Goal: Task Accomplishment & Management: Use online tool/utility

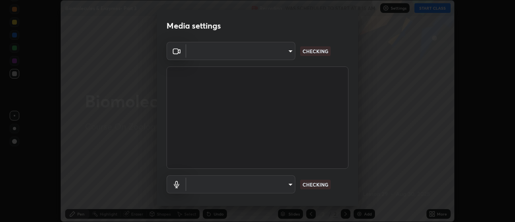
scroll to position [222, 515]
type input "4c72da43d9f8fe59a3f1c51c15ce5ef4700dc23536a29d5760a7834eb8cafeb2"
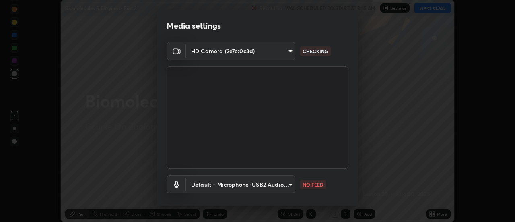
click at [289, 184] on body "Erase all Biomolecules & Enzymes- Part 3 Recording WAS SCHEDULED TO START AT 8:…" at bounding box center [257, 111] width 515 height 222
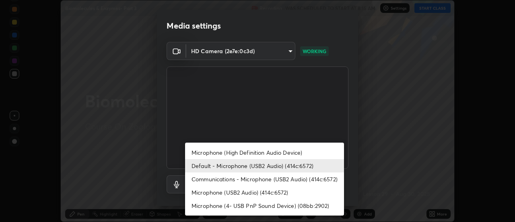
click at [284, 151] on li "Microphone (High Definition Audio Device)" at bounding box center [264, 152] width 159 height 13
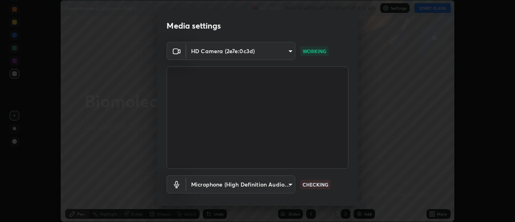
click at [287, 184] on body "Erase all Biomolecules & Enzymes- Part 3 Recording WAS SCHEDULED TO START AT 8:…" at bounding box center [257, 111] width 515 height 222
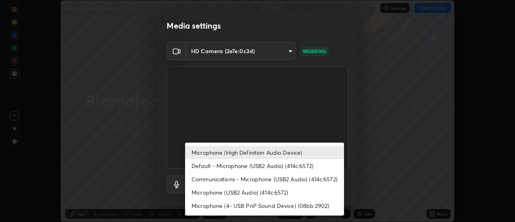
click at [279, 163] on li "Default - Microphone (USB2 Audio) (414c:6572)" at bounding box center [264, 165] width 159 height 13
type input "default"
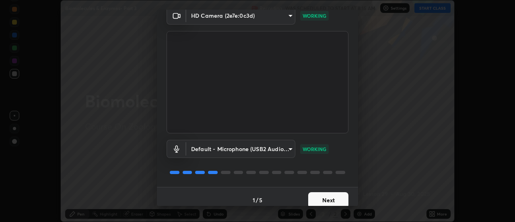
scroll to position [42, 0]
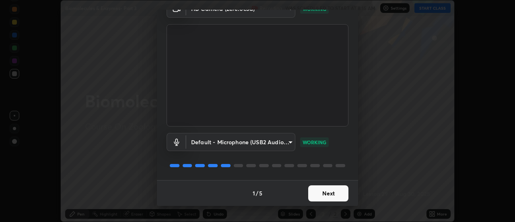
click at [337, 196] on button "Next" at bounding box center [328, 193] width 40 height 16
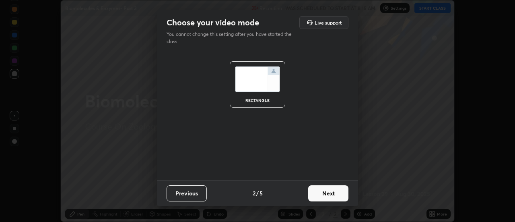
click at [336, 194] on button "Next" at bounding box center [328, 193] width 40 height 16
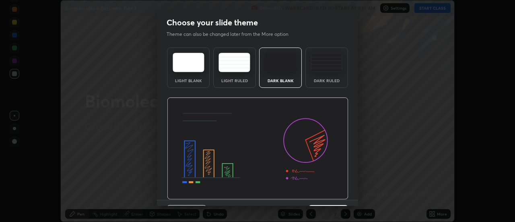
scroll to position [20, 0]
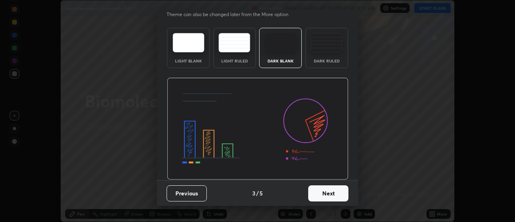
click at [338, 193] on button "Next" at bounding box center [328, 193] width 40 height 16
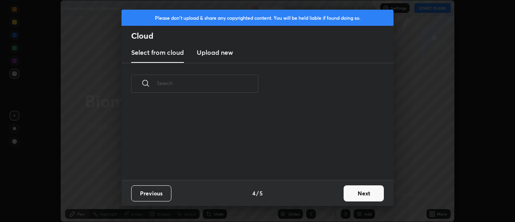
scroll to position [0, 0]
click at [348, 192] on button "Next" at bounding box center [364, 193] width 40 height 16
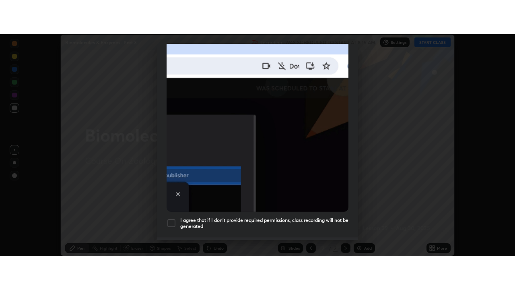
scroll to position [207, 0]
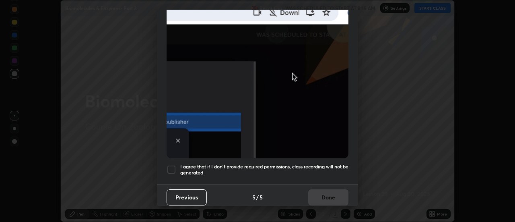
click at [172, 165] on div at bounding box center [172, 170] width 10 height 10
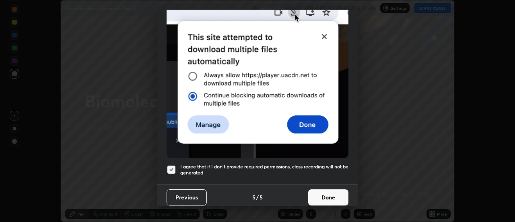
click at [322, 193] on button "Done" at bounding box center [328, 197] width 40 height 16
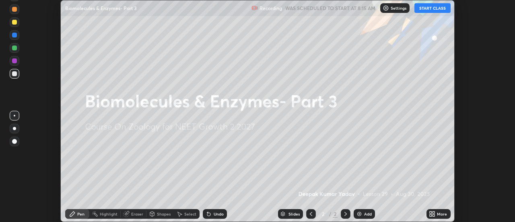
click at [431, 212] on icon at bounding box center [431, 212] width 2 height 2
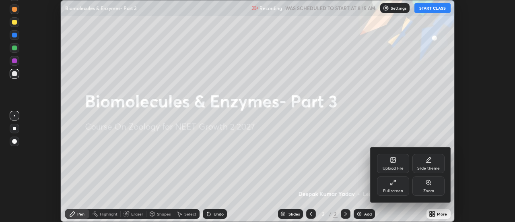
click at [400, 184] on div "Full screen" at bounding box center [393, 185] width 32 height 19
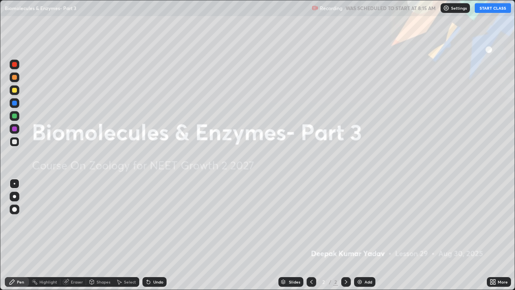
scroll to position [290, 515]
click at [359, 221] on img at bounding box center [360, 282] width 6 height 6
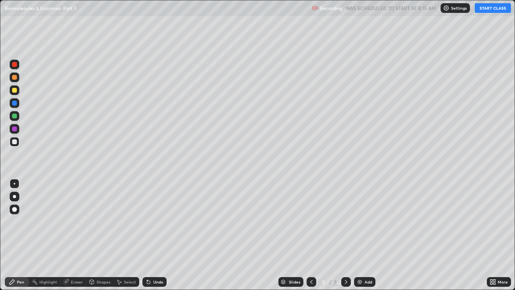
click at [25, 221] on div "Pen" at bounding box center [17, 282] width 24 height 10
click at [16, 210] on div at bounding box center [14, 209] width 5 height 5
click at [486, 11] on button "START CLASS" at bounding box center [493, 8] width 36 height 10
click at [19, 117] on div at bounding box center [15, 116] width 10 height 10
click at [13, 90] on div at bounding box center [14, 90] width 5 height 5
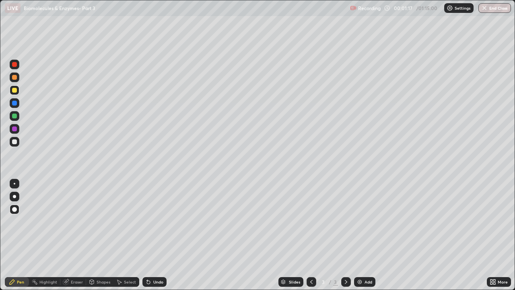
click at [151, 221] on div "Undo" at bounding box center [155, 282] width 24 height 10
click at [155, 221] on div "Undo" at bounding box center [155, 282] width 24 height 10
click at [156, 221] on div "Undo" at bounding box center [155, 282] width 24 height 10
click at [14, 66] on div at bounding box center [14, 64] width 5 height 5
click at [355, 221] on div "Add" at bounding box center [364, 282] width 21 height 10
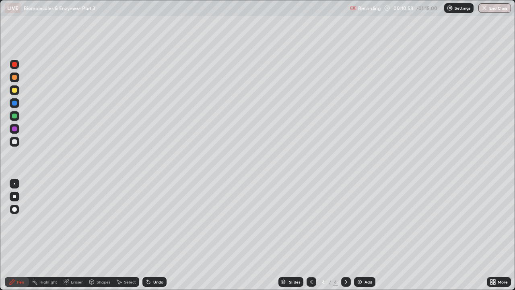
click at [17, 91] on div at bounding box center [14, 90] width 5 height 5
click at [15, 142] on div at bounding box center [14, 141] width 5 height 5
click at [75, 221] on div "Eraser" at bounding box center [77, 282] width 12 height 4
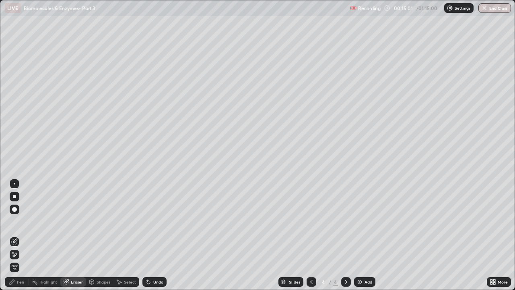
click at [20, 221] on div "Pen" at bounding box center [20, 282] width 7 height 4
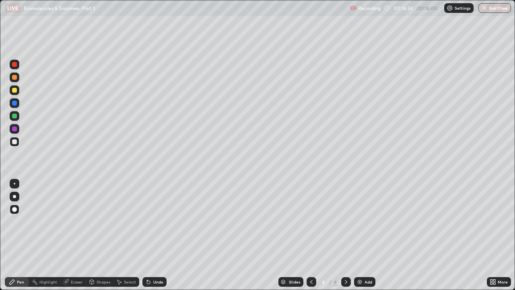
click at [69, 221] on div "Eraser" at bounding box center [73, 282] width 26 height 10
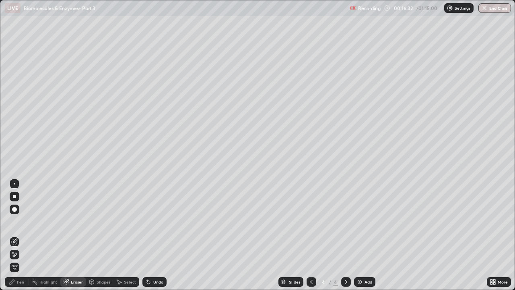
click at [25, 221] on div "Pen" at bounding box center [17, 282] width 24 height 10
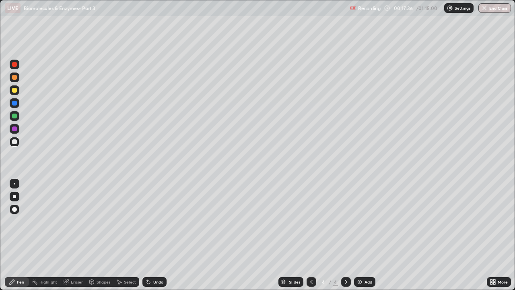
click at [361, 221] on img at bounding box center [360, 282] width 6 height 6
click at [311, 221] on icon at bounding box center [311, 282] width 6 height 6
click at [346, 221] on icon at bounding box center [346, 282] width 6 height 6
click at [347, 221] on div at bounding box center [347, 282] width 10 height 10
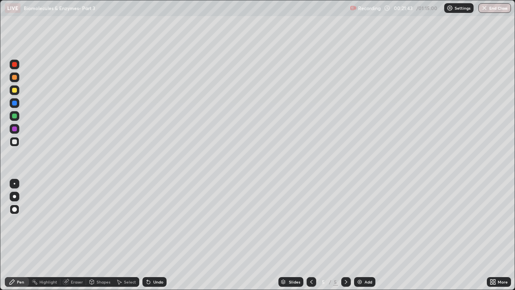
click at [364, 221] on div "Add" at bounding box center [364, 282] width 21 height 10
click at [17, 93] on div at bounding box center [15, 90] width 10 height 10
click at [150, 221] on icon at bounding box center [148, 282] width 6 height 6
click at [147, 221] on icon at bounding box center [148, 282] width 3 height 3
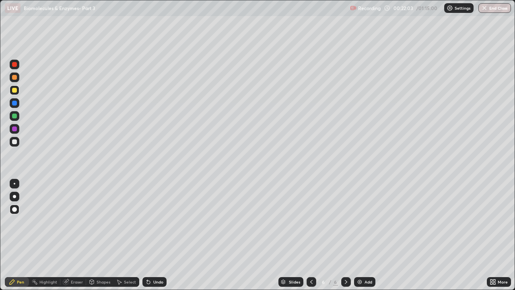
click at [154, 221] on div "Undo" at bounding box center [158, 282] width 10 height 4
click at [151, 221] on div "Undo" at bounding box center [155, 282] width 24 height 10
click at [147, 221] on icon at bounding box center [147, 280] width 1 height 1
click at [147, 221] on icon at bounding box center [148, 282] width 3 height 3
click at [345, 221] on icon at bounding box center [346, 282] width 6 height 6
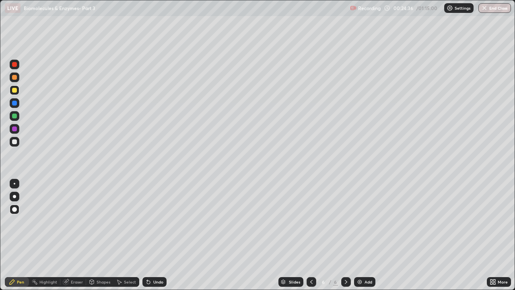
click at [346, 221] on icon at bounding box center [346, 282] width 6 height 6
click at [311, 221] on icon at bounding box center [311, 282] width 6 height 6
click at [72, 221] on div "Eraser" at bounding box center [77, 282] width 12 height 4
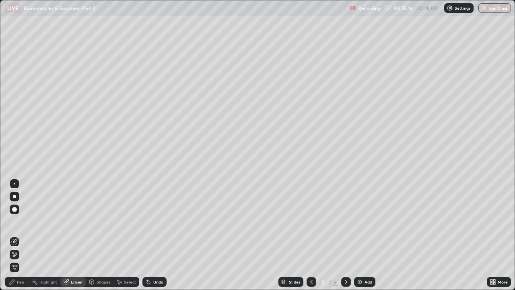
click at [21, 221] on div "Pen" at bounding box center [20, 282] width 7 height 4
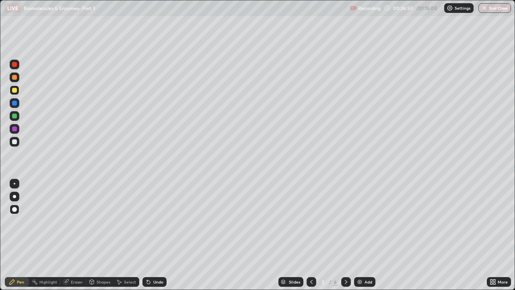
click at [359, 221] on img at bounding box center [360, 282] width 6 height 6
click at [14, 117] on div at bounding box center [14, 116] width 5 height 5
click at [18, 31] on div "Erase all" at bounding box center [14, 145] width 19 height 258
click at [16, 102] on div at bounding box center [14, 103] width 5 height 5
click at [18, 140] on div at bounding box center [15, 142] width 10 height 10
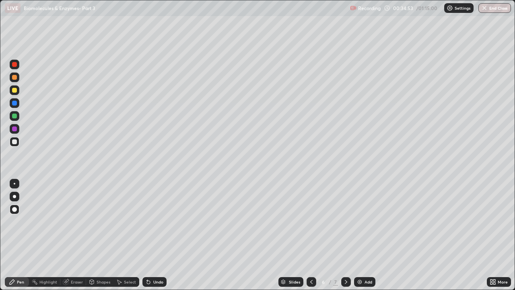
click at [14, 128] on div at bounding box center [14, 128] width 5 height 5
click at [17, 92] on div at bounding box center [15, 90] width 10 height 10
click at [76, 221] on div "Eraser" at bounding box center [73, 282] width 26 height 10
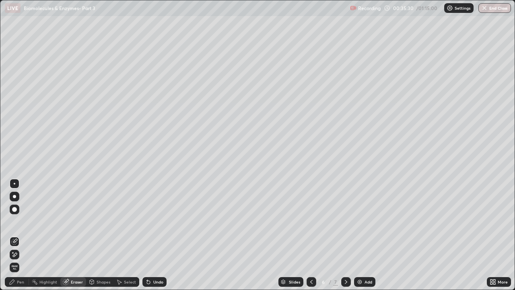
click at [21, 221] on div "Pen" at bounding box center [20, 282] width 7 height 4
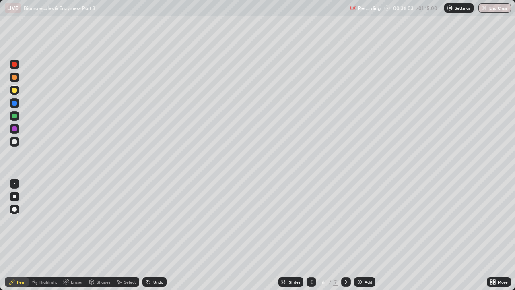
click at [69, 221] on div "Eraser" at bounding box center [73, 282] width 26 height 10
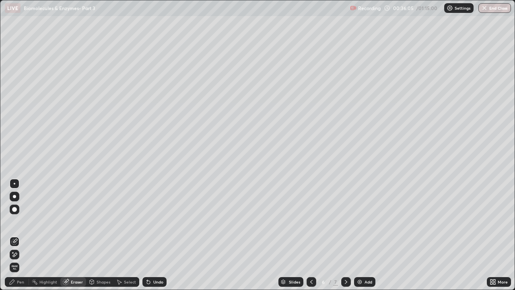
click at [21, 221] on div "Pen" at bounding box center [20, 282] width 7 height 4
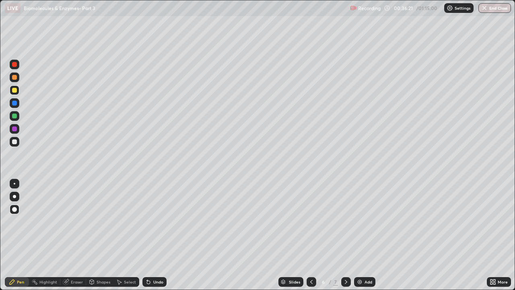
click at [17, 115] on div at bounding box center [15, 116] width 10 height 10
click at [359, 221] on img at bounding box center [360, 282] width 6 height 6
click at [18, 142] on div at bounding box center [15, 142] width 10 height 10
click at [149, 221] on icon at bounding box center [148, 282] width 6 height 6
click at [16, 91] on div at bounding box center [14, 90] width 5 height 5
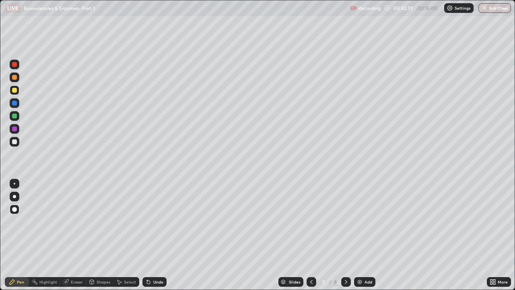
click at [18, 81] on div at bounding box center [15, 77] width 10 height 10
click at [74, 221] on div "Eraser" at bounding box center [77, 282] width 12 height 4
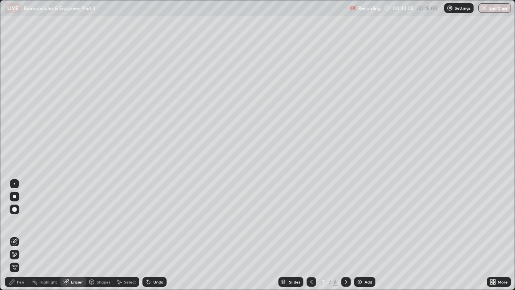
click at [21, 221] on div "Pen" at bounding box center [20, 282] width 7 height 4
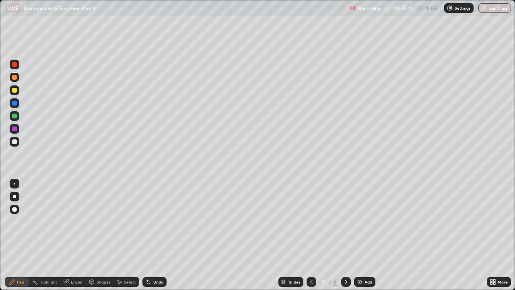
click at [361, 221] on img at bounding box center [360, 282] width 6 height 6
click at [14, 90] on div at bounding box center [14, 90] width 5 height 5
click at [68, 221] on icon at bounding box center [66, 282] width 6 height 6
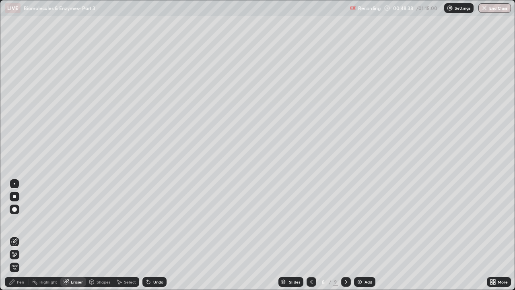
click at [23, 221] on div "Pen" at bounding box center [20, 282] width 7 height 4
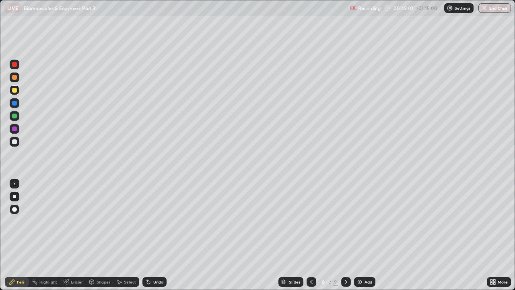
click at [310, 221] on icon at bounding box center [311, 282] width 2 height 4
click at [345, 221] on icon at bounding box center [346, 282] width 6 height 6
click at [150, 221] on icon at bounding box center [148, 282] width 6 height 6
click at [147, 221] on icon at bounding box center [148, 282] width 3 height 3
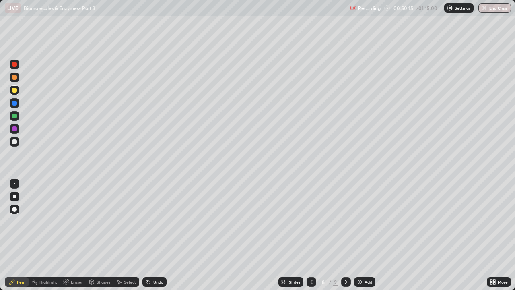
click at [312, 221] on div at bounding box center [312, 282] width 10 height 10
click at [358, 221] on img at bounding box center [360, 282] width 6 height 6
click at [17, 66] on div at bounding box center [15, 65] width 10 height 10
click at [17, 116] on div at bounding box center [14, 116] width 5 height 5
click at [17, 142] on div at bounding box center [15, 142] width 10 height 10
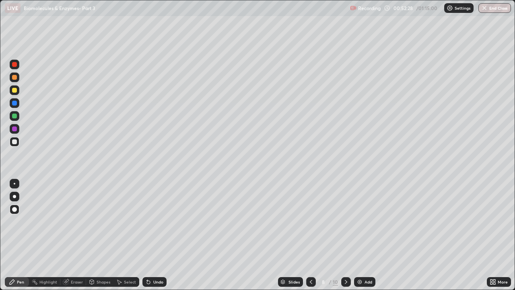
click at [72, 221] on div "Eraser" at bounding box center [77, 282] width 12 height 4
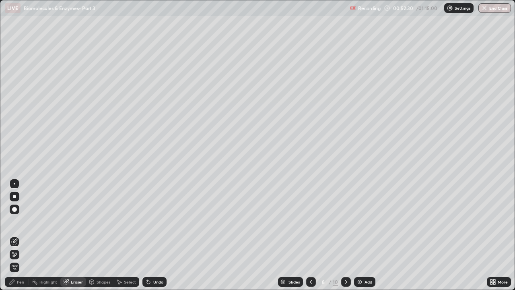
click at [20, 221] on div "Pen" at bounding box center [20, 282] width 7 height 4
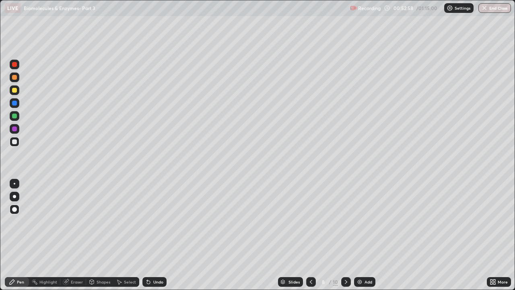
click at [310, 221] on icon at bounding box center [311, 282] width 6 height 6
click at [346, 221] on icon at bounding box center [346, 282] width 6 height 6
click at [347, 221] on icon at bounding box center [346, 282] width 6 height 6
click at [310, 221] on icon at bounding box center [311, 282] width 6 height 6
click at [13, 66] on div at bounding box center [14, 64] width 5 height 5
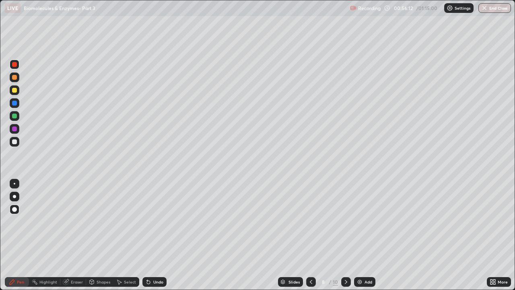
click at [310, 221] on icon at bounding box center [311, 282] width 6 height 6
click at [345, 221] on icon at bounding box center [346, 282] width 6 height 6
click at [346, 221] on icon at bounding box center [346, 282] width 6 height 6
click at [365, 221] on div "Add" at bounding box center [369, 282] width 8 height 4
click at [148, 221] on icon at bounding box center [148, 282] width 3 height 3
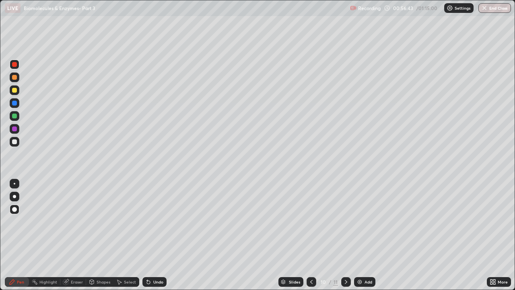
click at [148, 221] on icon at bounding box center [148, 282] width 3 height 3
click at [149, 221] on icon at bounding box center [148, 282] width 3 height 3
click at [147, 221] on icon at bounding box center [147, 280] width 1 height 1
click at [18, 114] on div at bounding box center [15, 116] width 10 height 10
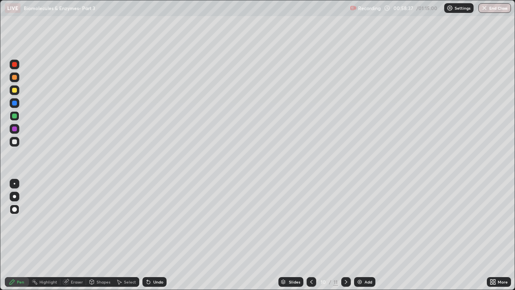
click at [307, 221] on div at bounding box center [312, 282] width 10 height 10
click at [311, 221] on icon at bounding box center [311, 282] width 6 height 6
click at [359, 221] on img at bounding box center [360, 282] width 6 height 6
click at [16, 91] on div at bounding box center [14, 90] width 5 height 5
click at [147, 221] on icon at bounding box center [148, 282] width 3 height 3
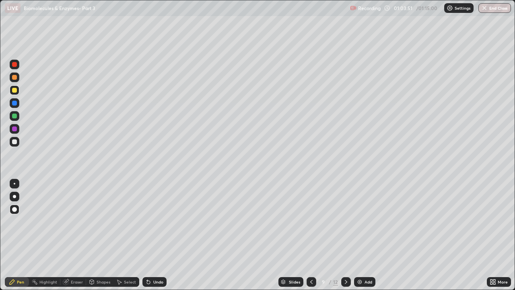
click at [147, 221] on icon at bounding box center [148, 282] width 6 height 6
click at [17, 77] on div at bounding box center [15, 77] width 10 height 10
click at [147, 221] on icon at bounding box center [148, 282] width 3 height 3
click at [17, 62] on div at bounding box center [15, 65] width 10 height 10
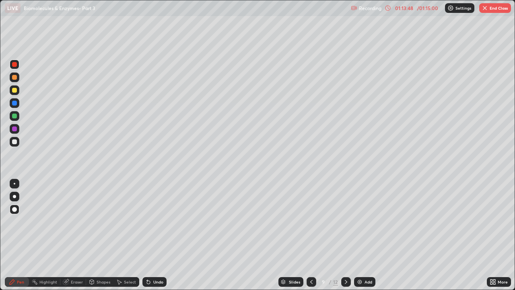
click at [491, 8] on button "End Class" at bounding box center [496, 8] width 32 height 10
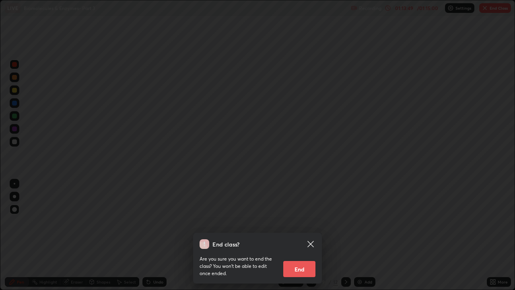
click at [299, 221] on button "End" at bounding box center [300, 269] width 32 height 16
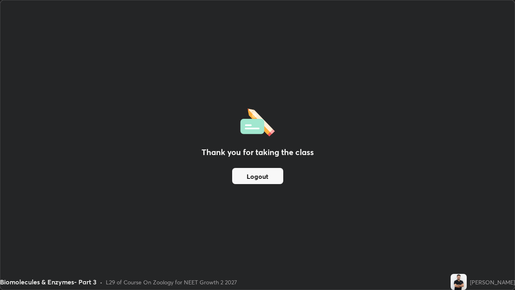
click at [254, 176] on button "Logout" at bounding box center [257, 176] width 51 height 16
